Goal: Participate in discussion

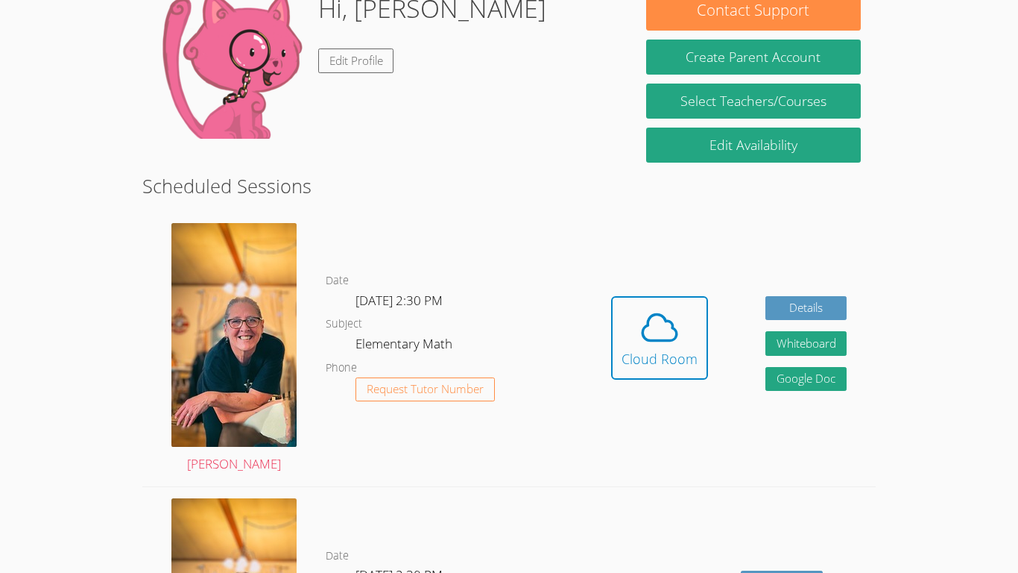
scroll to position [251, 0]
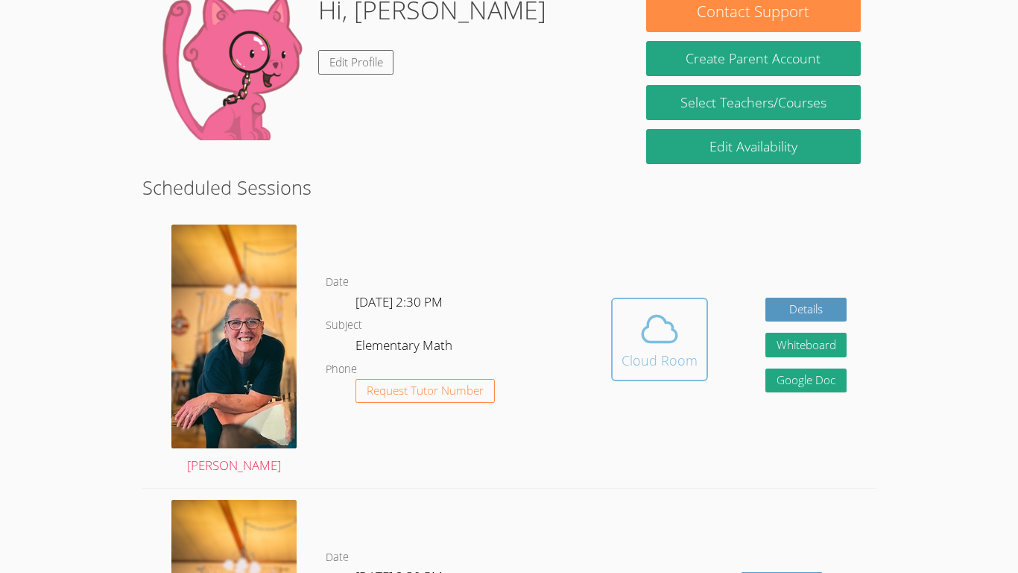
click at [673, 301] on button "Cloud Room" at bounding box center [659, 339] width 97 height 84
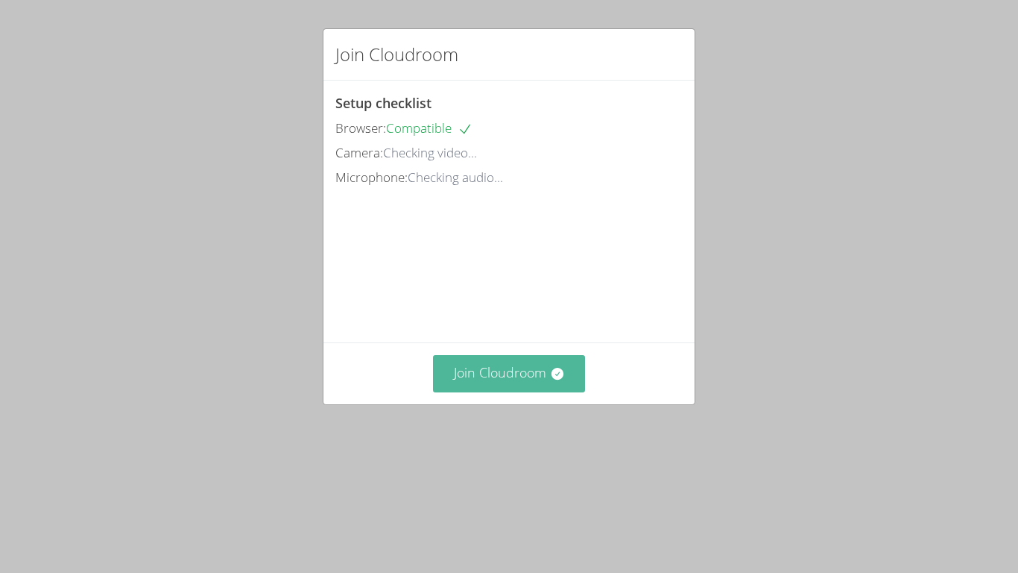
click at [509, 391] on button "Join Cloudroom" at bounding box center [509, 373] width 153 height 37
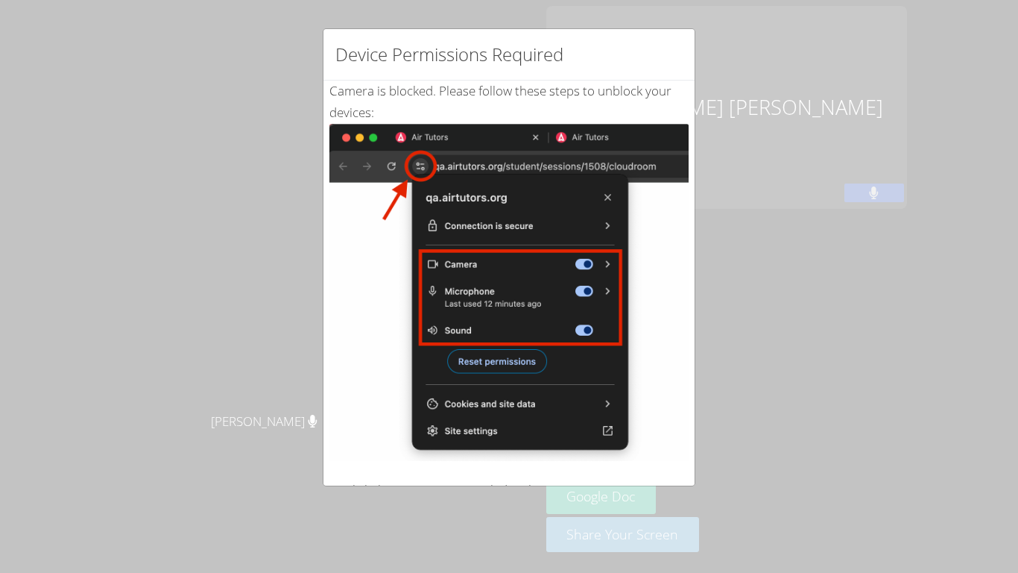
click at [382, 150] on img at bounding box center [509, 292] width 359 height 337
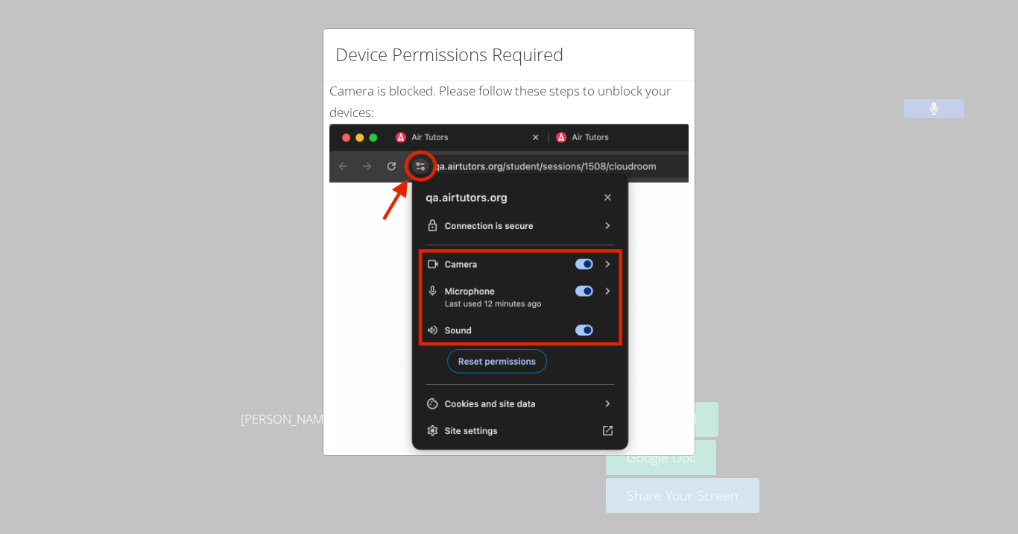
click at [708, 218] on div "Device Permissions Required Camera is blocked . Please follow these steps to un…" at bounding box center [509, 267] width 1018 height 534
click at [681, 287] on img at bounding box center [509, 292] width 359 height 337
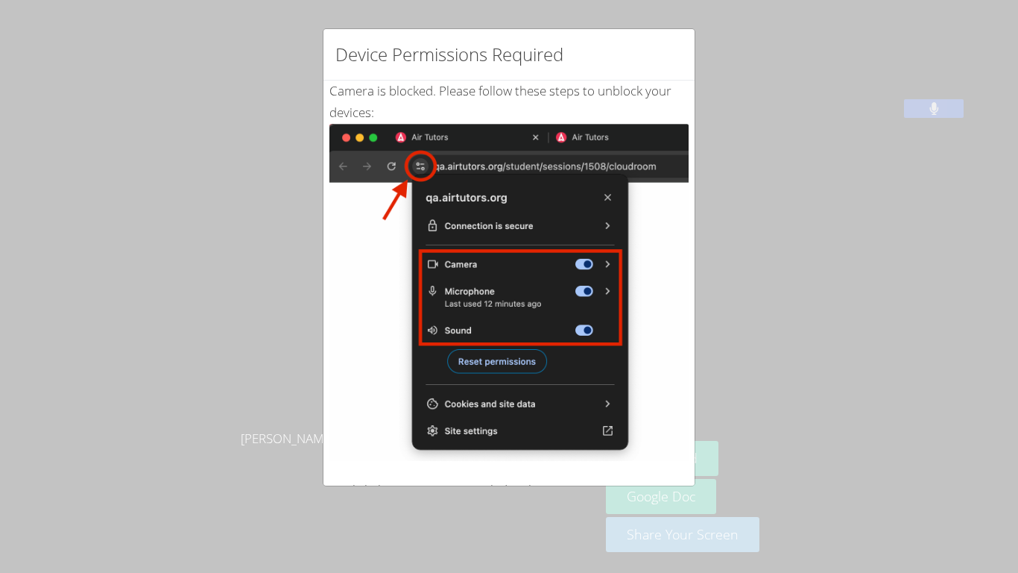
click at [664, 380] on img at bounding box center [509, 292] width 359 height 337
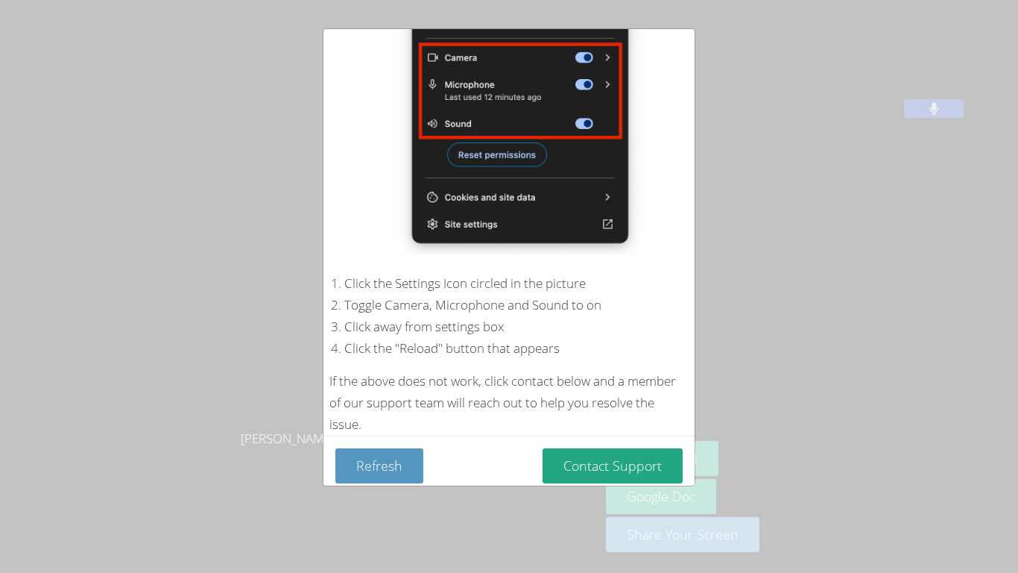
scroll to position [216, 0]
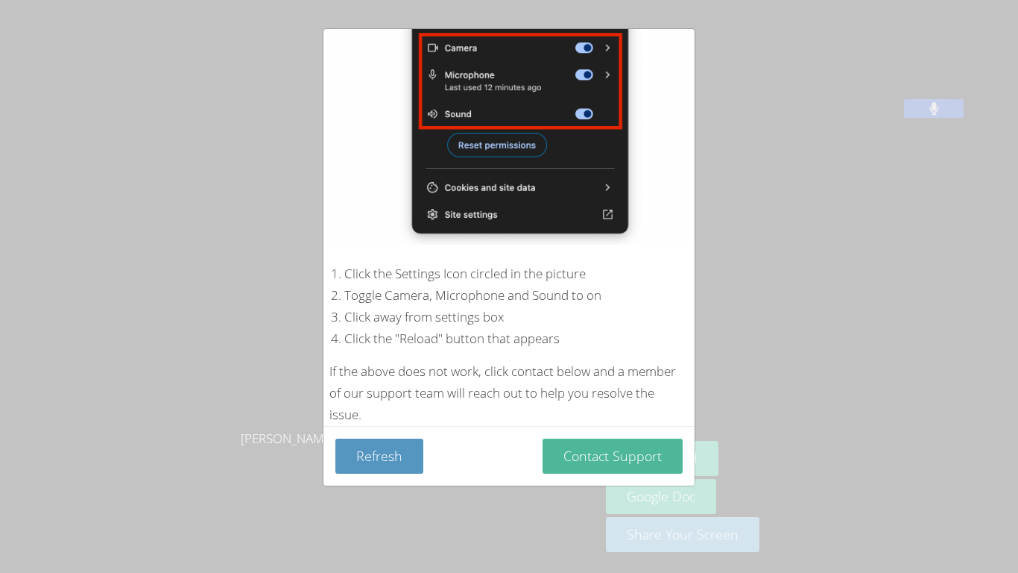
click at [640, 453] on button "Contact Support" at bounding box center [613, 455] width 140 height 35
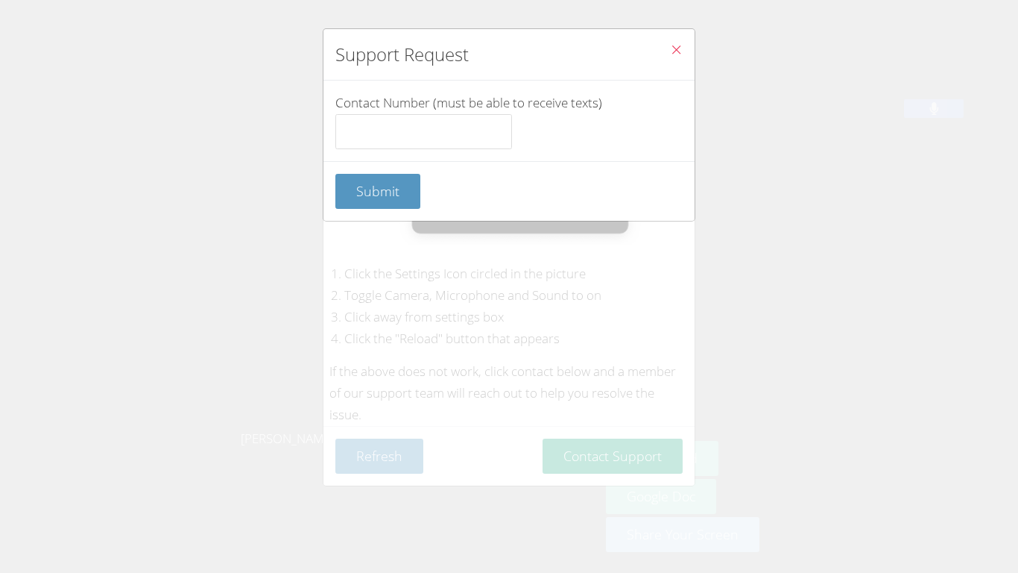
click at [681, 48] on icon "Close" at bounding box center [676, 49] width 13 height 13
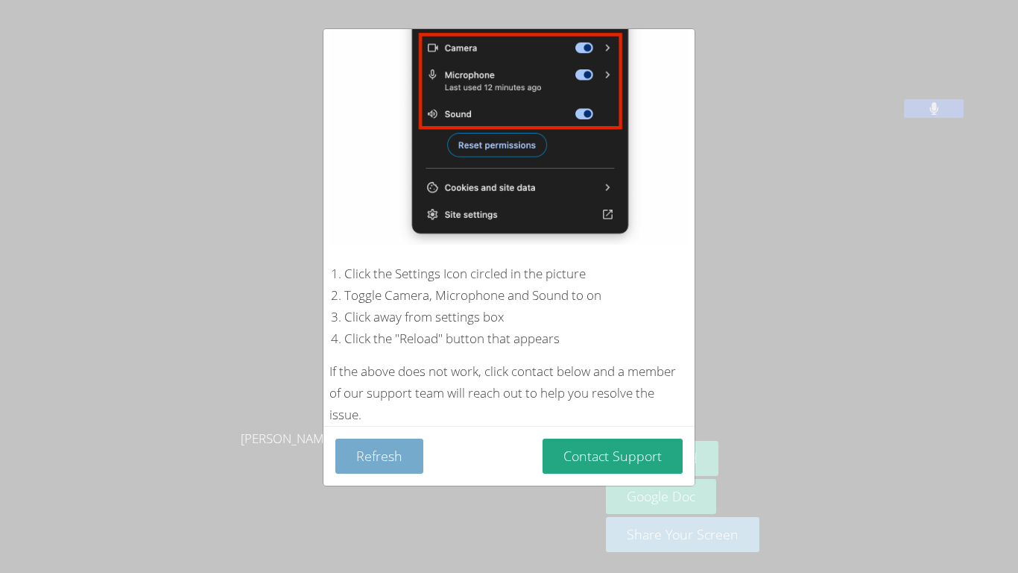
click at [394, 462] on button "Refresh" at bounding box center [380, 455] width 88 height 35
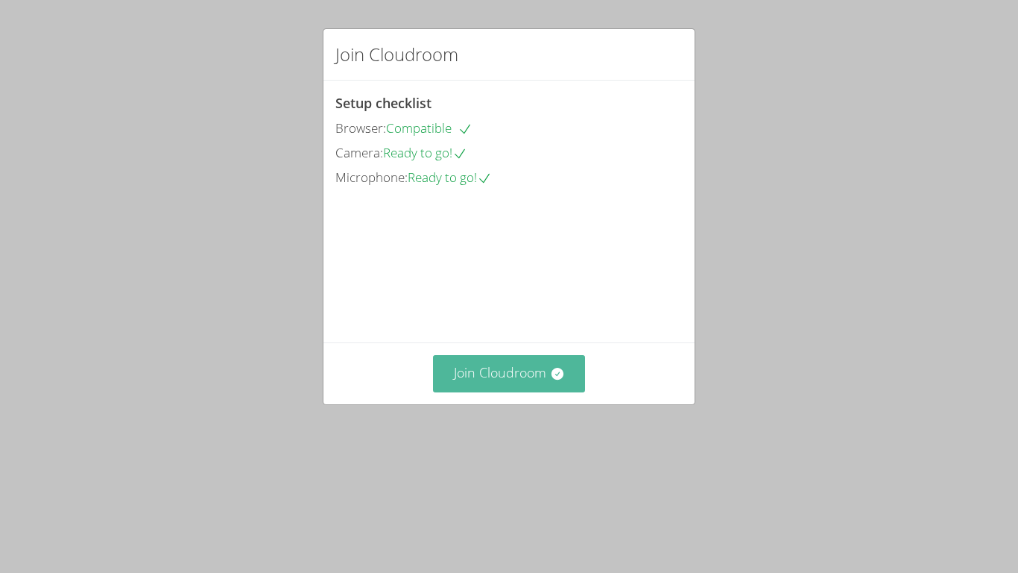
click at [558, 391] on button "Join Cloudroom" at bounding box center [509, 373] width 153 height 37
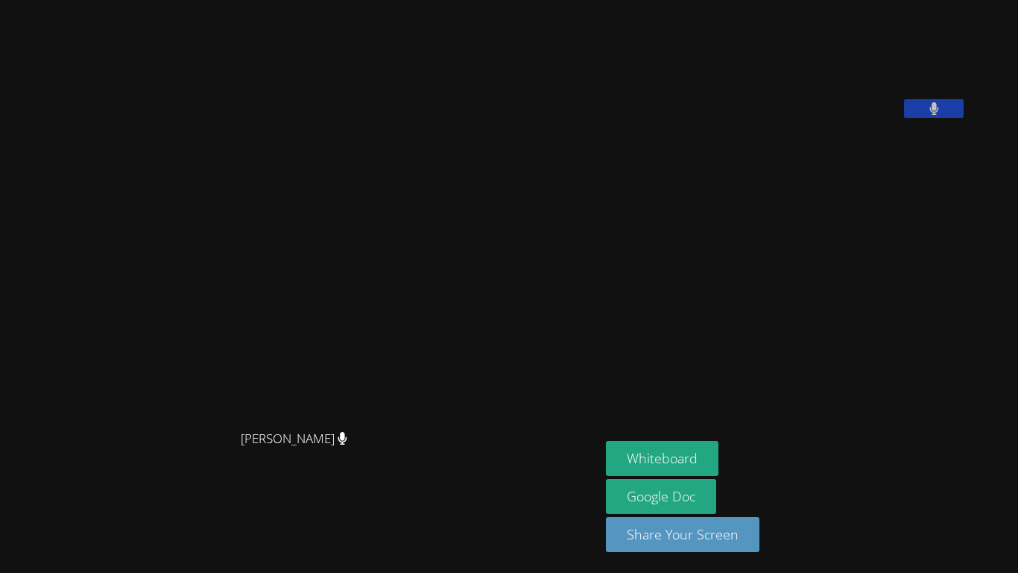
click at [330, 342] on video at bounding box center [301, 256] width 224 height 331
click at [973, 177] on aside "Shamaiah [PERSON_NAME] Whiteboard Google Doc Share Your Screen" at bounding box center [786, 286] width 373 height 573
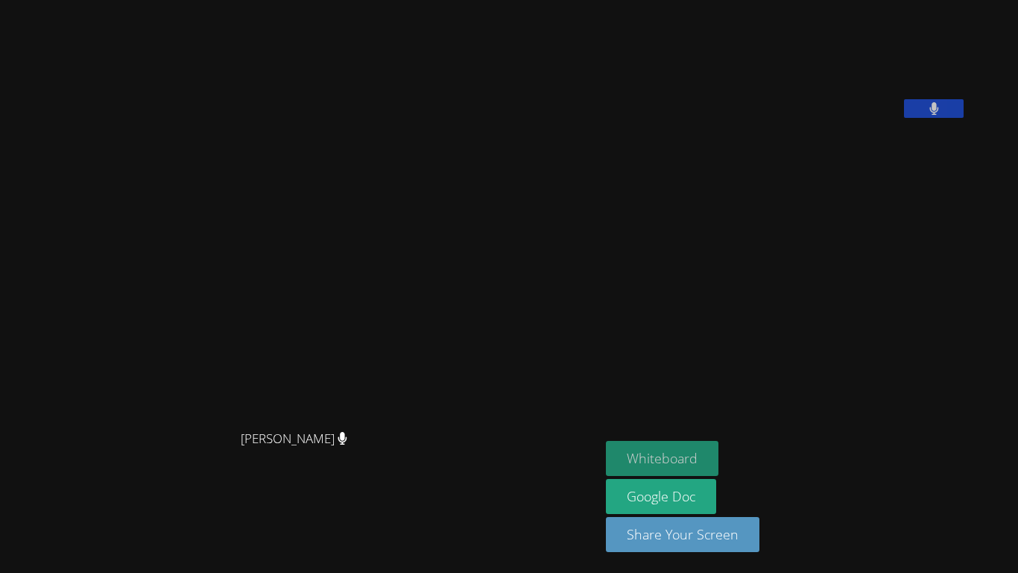
click at [719, 457] on button "Whiteboard" at bounding box center [662, 458] width 113 height 35
click at [686, 118] on video at bounding box center [718, 62] width 224 height 112
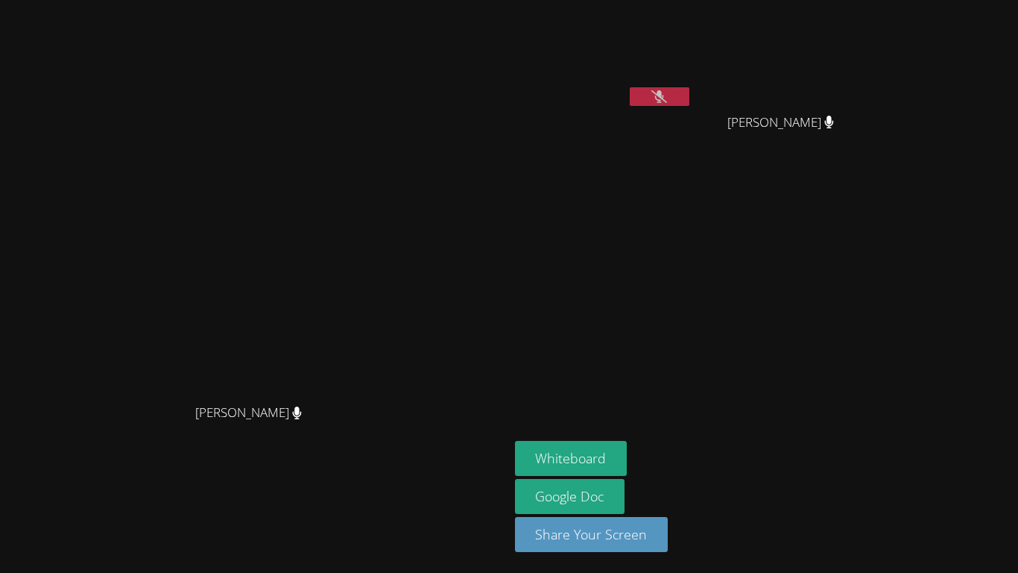
click at [690, 104] on button at bounding box center [660, 96] width 60 height 19
click at [882, 269] on aside "[PERSON_NAME] [PERSON_NAME] [PERSON_NAME] [PERSON_NAME] [PERSON_NAME] [PERSON_N…" at bounding box center [695, 286] width 373 height 573
click at [882, 270] on aside "[PERSON_NAME] [PERSON_NAME] [PERSON_NAME] [PERSON_NAME] [PERSON_NAME] [PERSON_N…" at bounding box center [695, 286] width 373 height 573
click at [690, 101] on button at bounding box center [660, 96] width 60 height 19
click at [690, 92] on button at bounding box center [660, 96] width 60 height 19
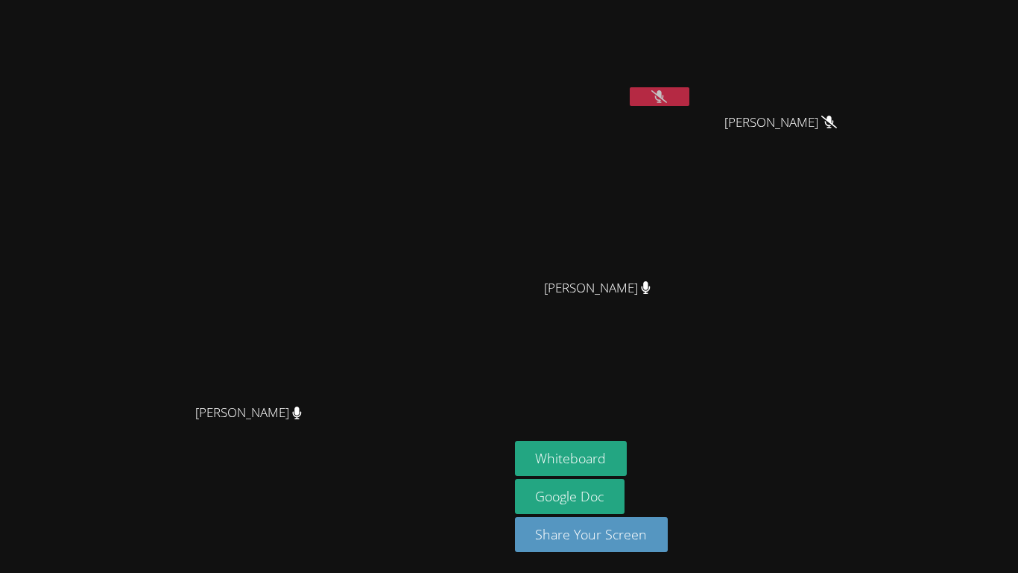
click at [690, 92] on button at bounding box center [660, 96] width 60 height 19
click at [628, 451] on button "Whiteboard" at bounding box center [571, 458] width 113 height 35
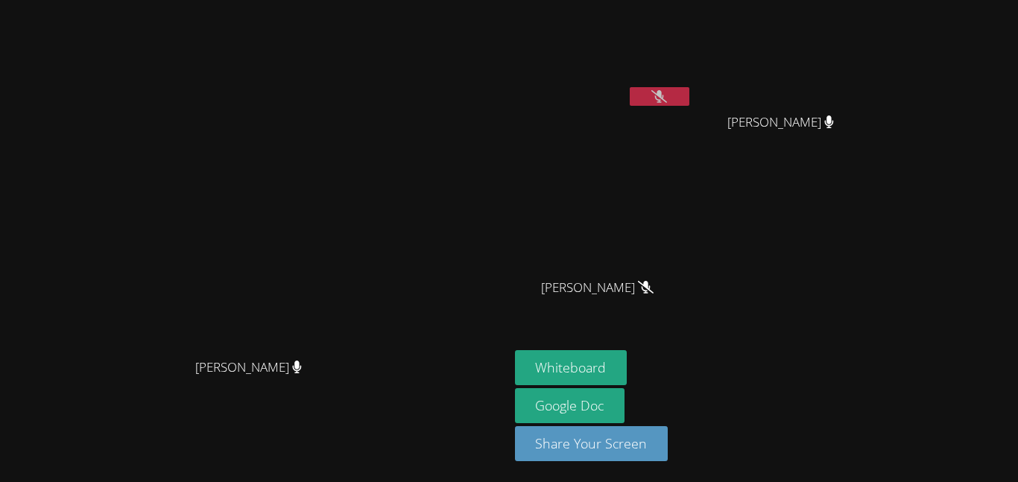
click at [366, 81] on video at bounding box center [254, 212] width 224 height 280
click at [667, 100] on icon at bounding box center [660, 96] width 16 height 13
click at [690, 99] on button at bounding box center [660, 96] width 60 height 19
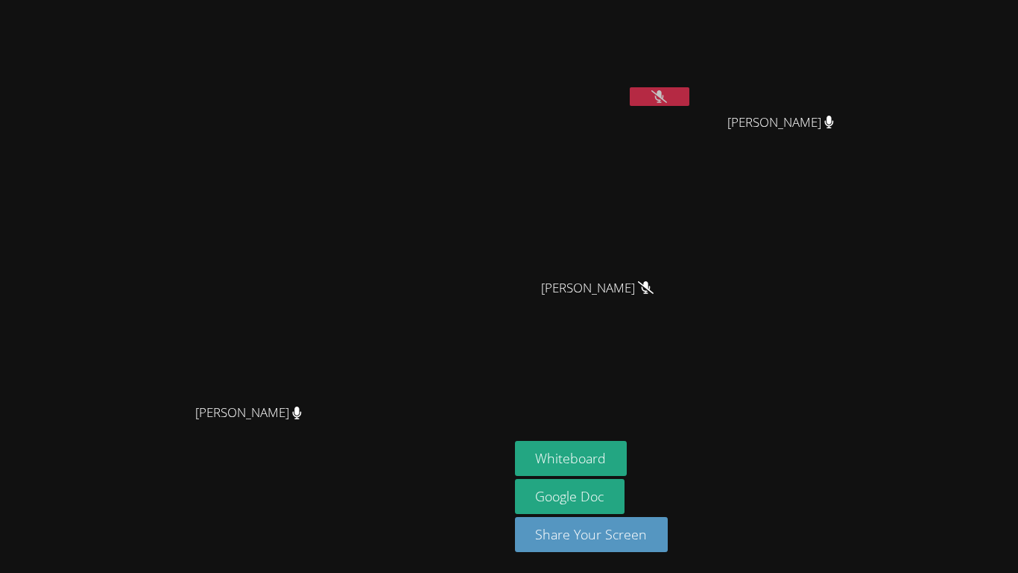
click at [690, 97] on button at bounding box center [660, 96] width 60 height 19
click at [366, 210] on video at bounding box center [254, 257] width 224 height 280
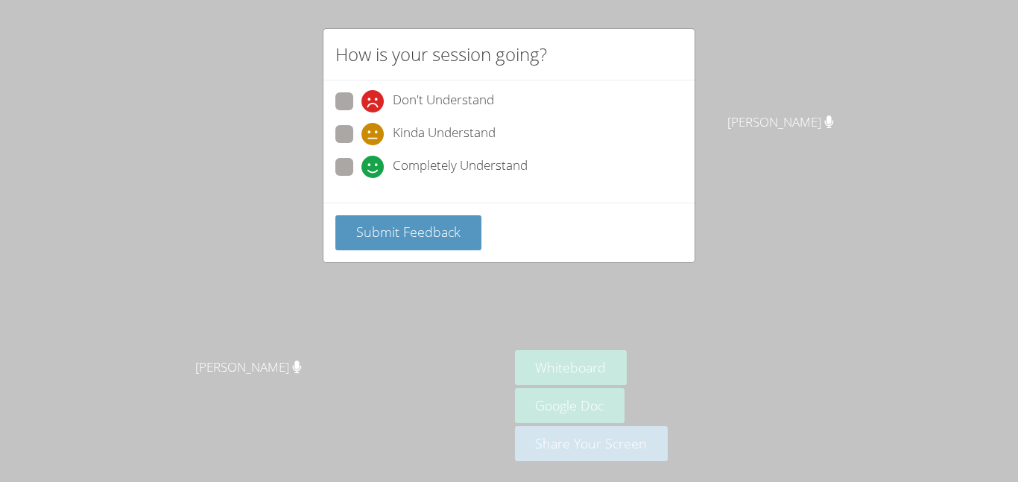
click at [362, 178] on span at bounding box center [362, 178] width 0 height 0
click at [362, 171] on input "Completely Understand" at bounding box center [368, 164] width 13 height 13
radio input "true"
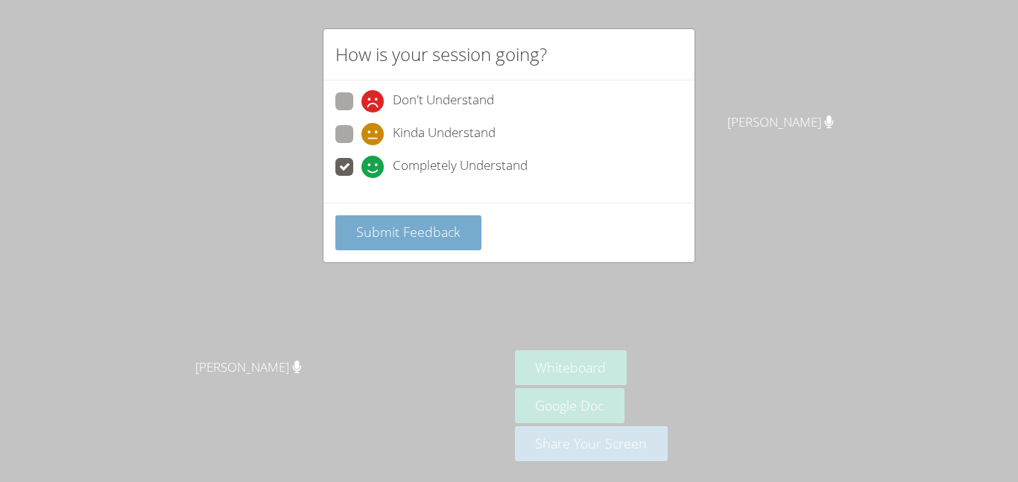
click at [403, 240] on span "Submit Feedback" at bounding box center [408, 232] width 104 height 18
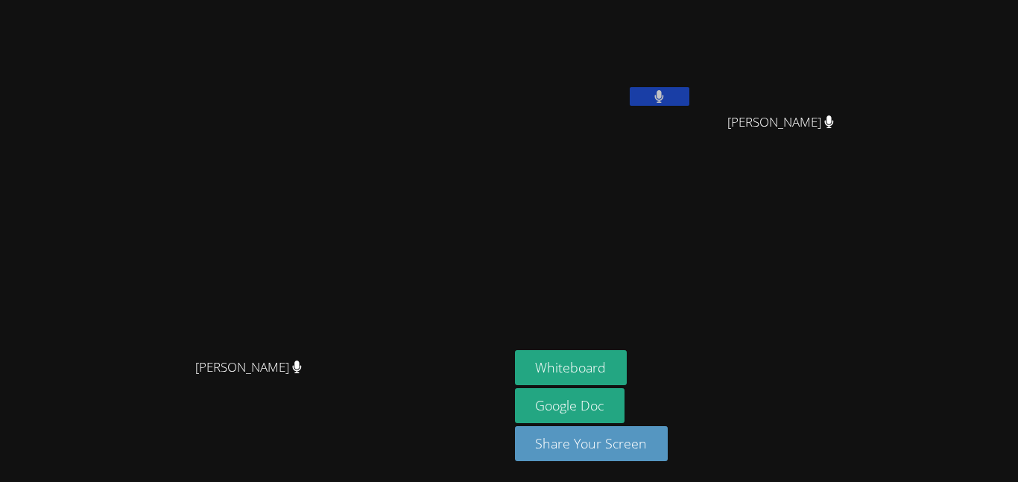
click at [693, 160] on div "[PERSON_NAME] [PERSON_NAME]" at bounding box center [603, 86] width 177 height 160
click at [693, 95] on video at bounding box center [603, 56] width 177 height 100
click at [690, 105] on button at bounding box center [660, 96] width 60 height 19
